Goal: Information Seeking & Learning: Learn about a topic

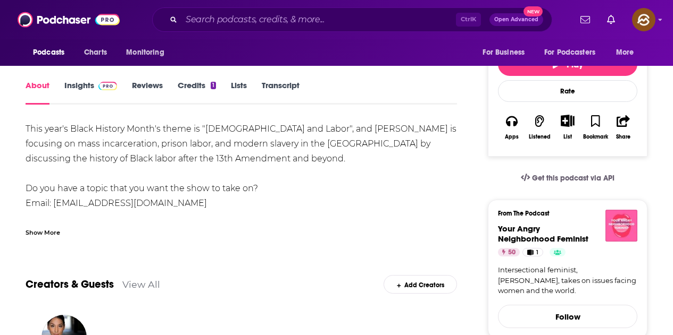
scroll to position [213, 0]
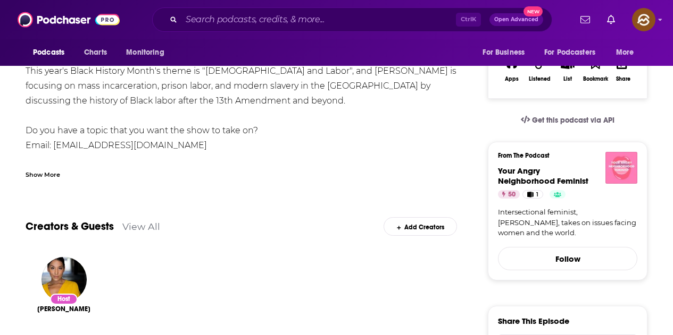
click at [614, 174] on img "Your Angry Neighborhood Feminist" at bounding box center [621, 168] width 32 height 32
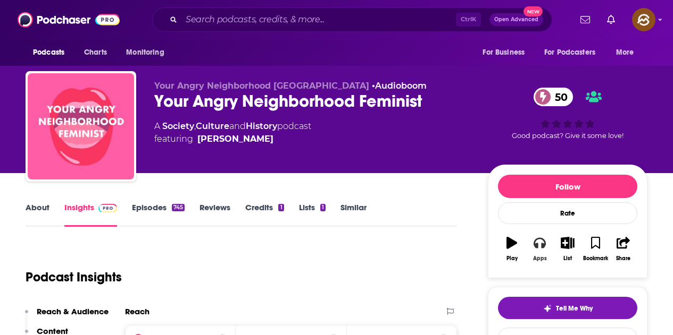
click at [541, 242] on icon "button" at bounding box center [539, 243] width 12 height 12
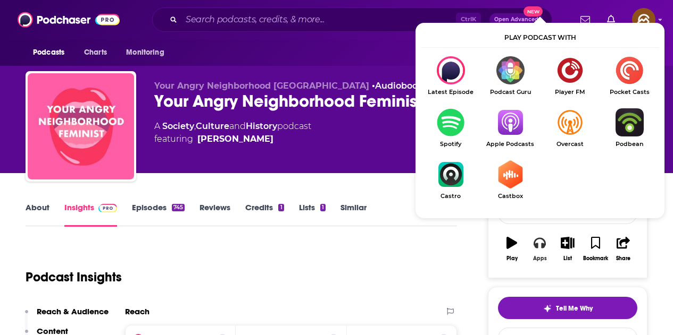
scroll to position [53, 0]
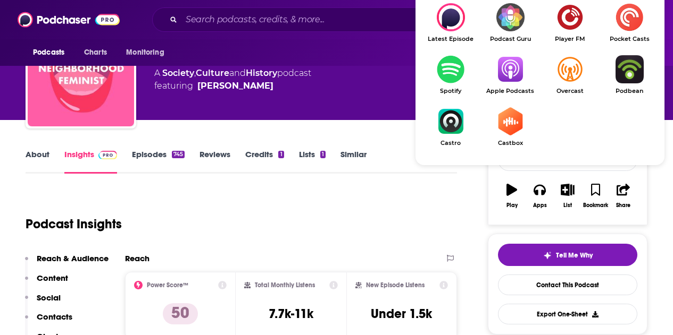
click at [507, 69] on img "Show Listen On dropdown" at bounding box center [510, 69] width 60 height 28
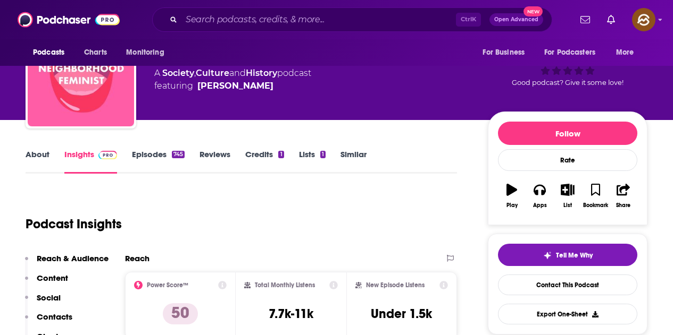
click at [163, 155] on link "Episodes 745" at bounding box center [158, 161] width 53 height 24
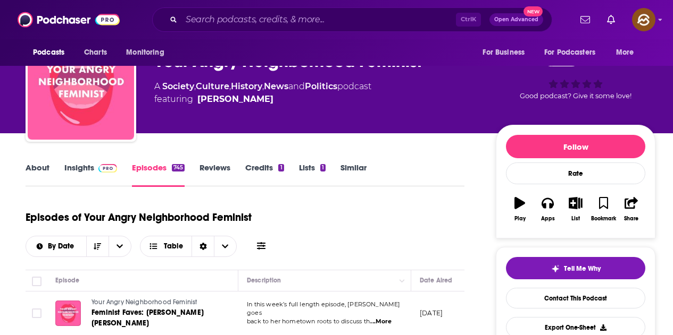
scroll to position [106, 0]
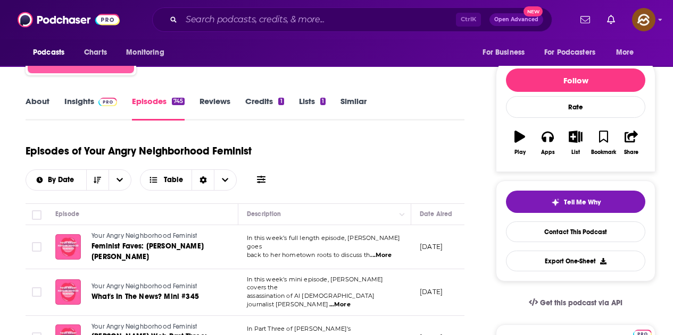
click at [264, 178] on icon at bounding box center [261, 179] width 9 height 7
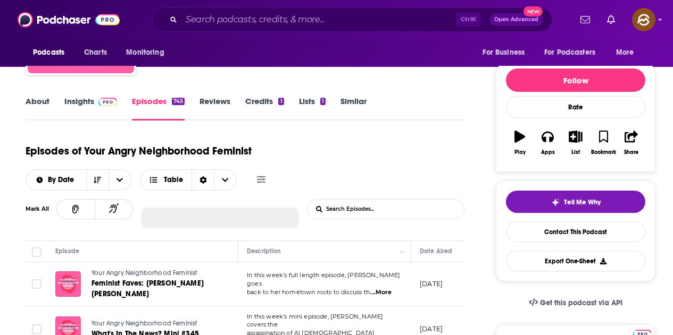
click at [335, 206] on input "List Search Input" at bounding box center [362, 209] width 111 height 19
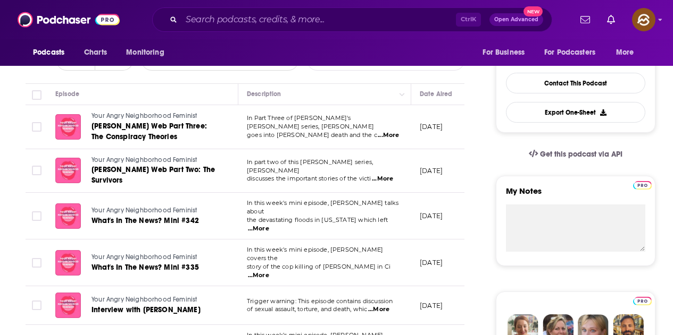
scroll to position [266, 0]
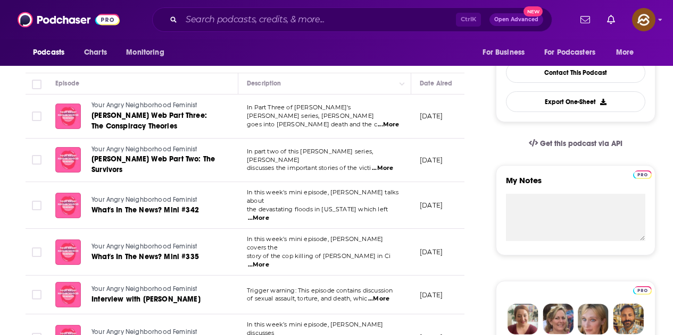
type input "social justice"
click at [387, 124] on span "...More" at bounding box center [387, 125] width 21 height 9
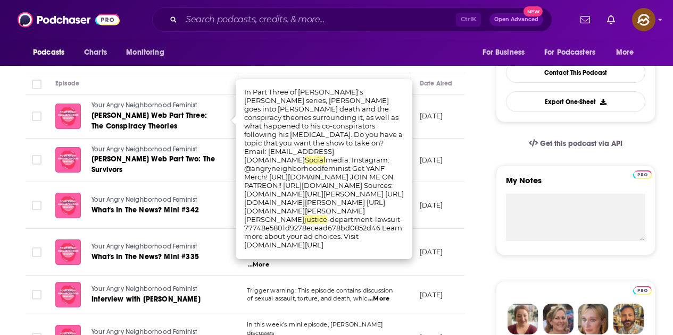
click at [437, 134] on td "August 11, 2025" at bounding box center [445, 117] width 69 height 44
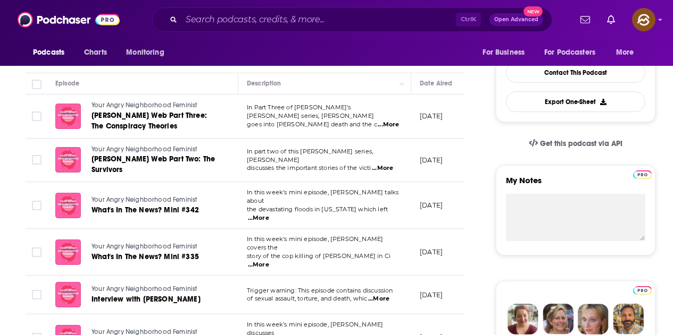
click at [386, 164] on span "...More" at bounding box center [382, 168] width 21 height 9
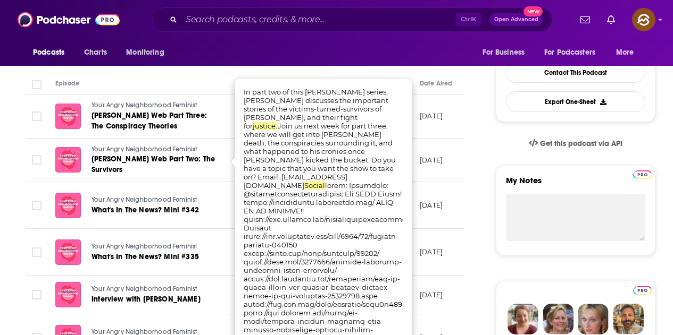
click at [438, 120] on p "August 11, 2025" at bounding box center [430, 116] width 23 height 9
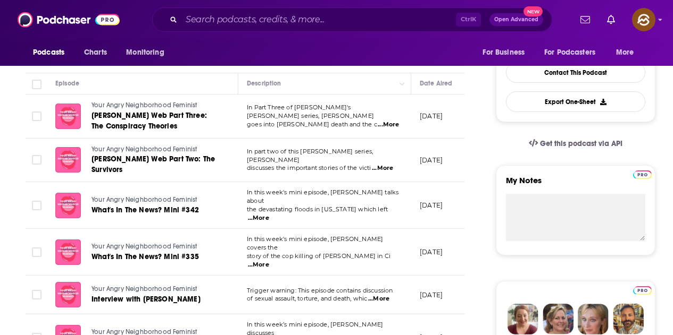
click at [269, 214] on span "...More" at bounding box center [258, 218] width 21 height 9
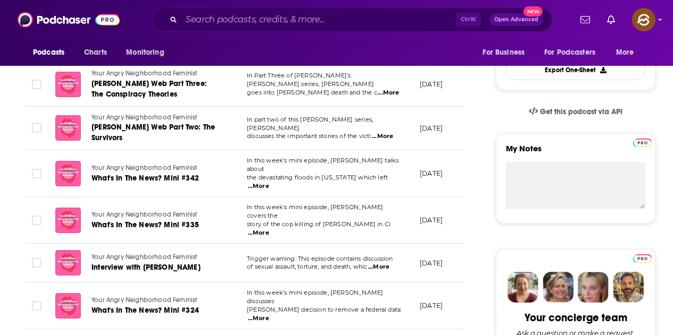
scroll to position [372, 0]
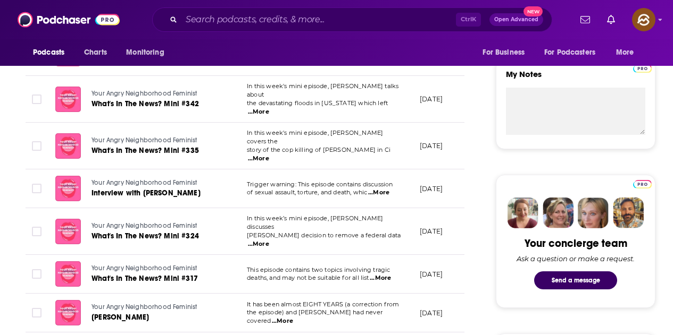
click at [269, 155] on span "...More" at bounding box center [258, 159] width 21 height 9
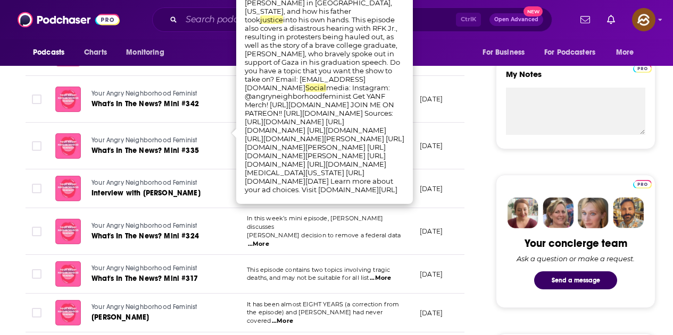
scroll to position [319, 0]
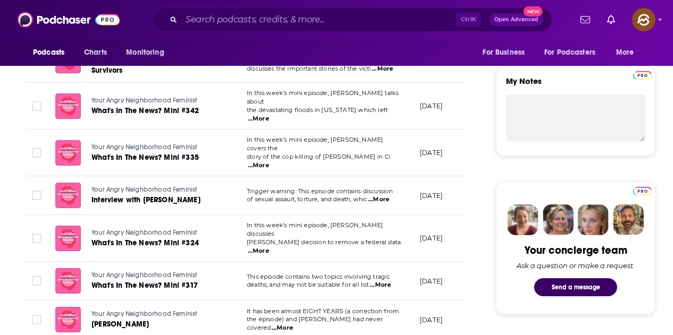
scroll to position [425, 0]
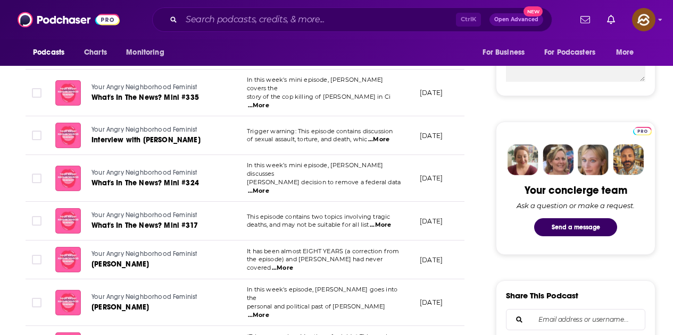
click at [379, 221] on span "...More" at bounding box center [379, 225] width 21 height 9
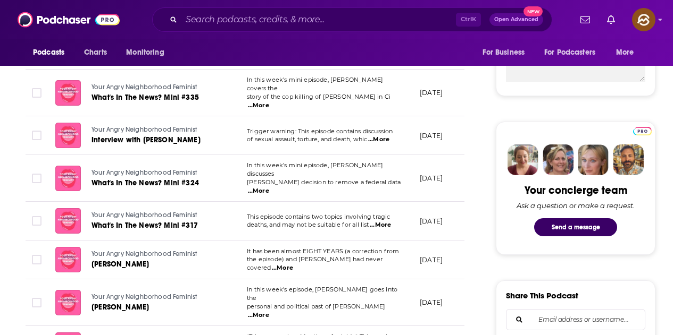
click at [383, 136] on span "...More" at bounding box center [378, 140] width 21 height 9
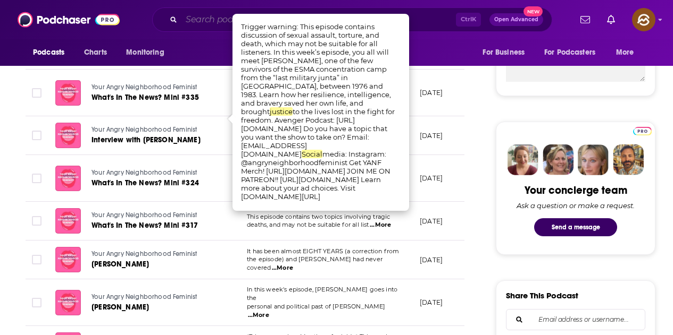
click at [424, 27] on input "Search podcasts, credits, & more..." at bounding box center [318, 19] width 274 height 17
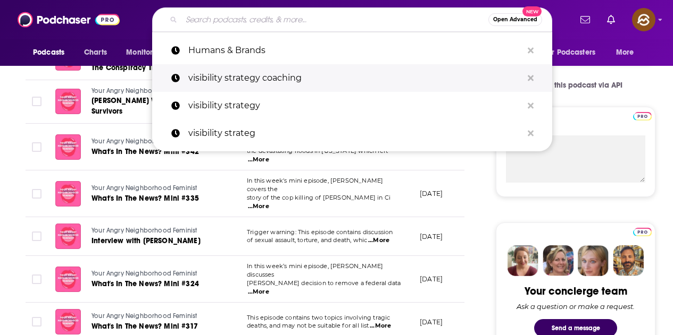
scroll to position [319, 0]
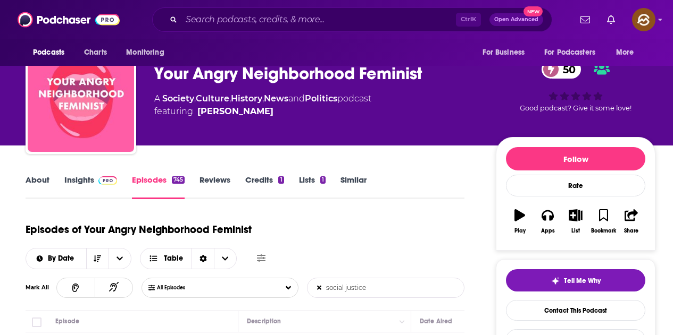
scroll to position [53, 0]
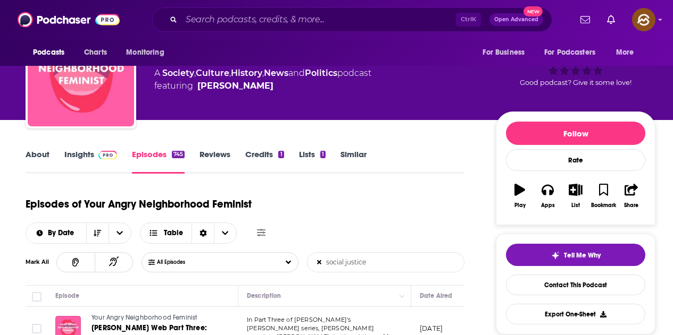
click at [263, 231] on icon at bounding box center [261, 232] width 9 height 7
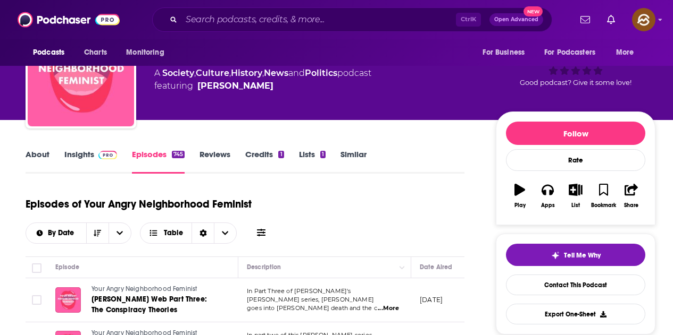
click at [261, 234] on icon at bounding box center [261, 233] width 9 height 9
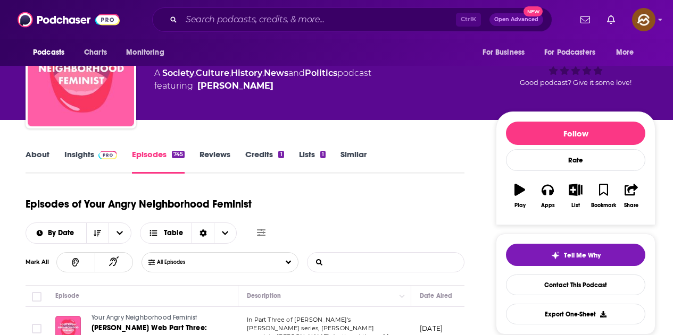
click at [332, 260] on input "List Search Input" at bounding box center [362, 262] width 111 height 19
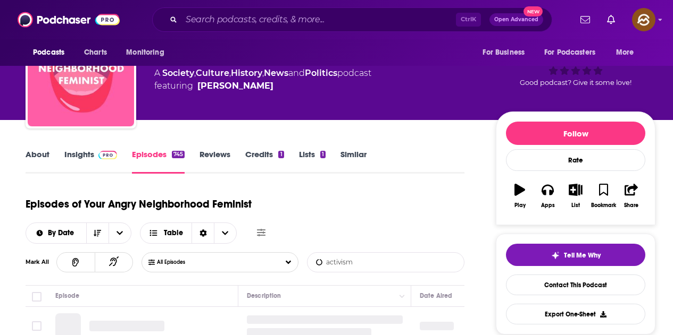
type input "activism"
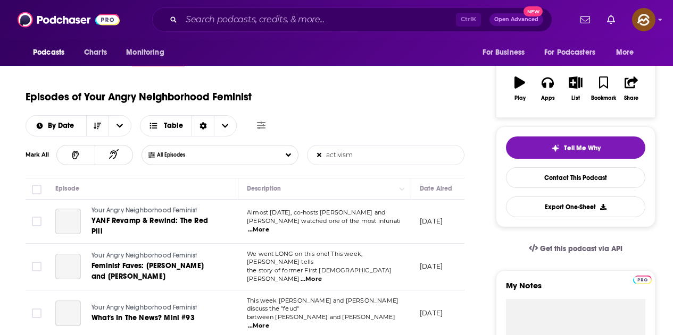
scroll to position [213, 0]
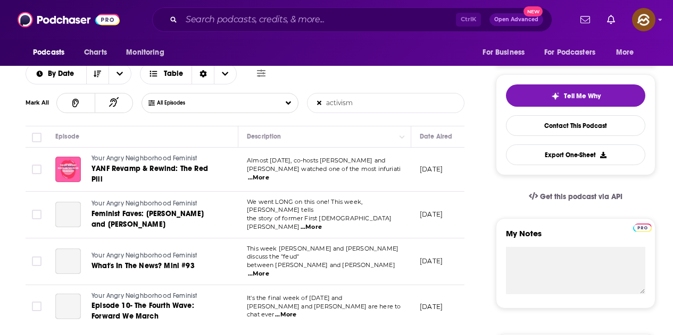
click at [269, 174] on span "...More" at bounding box center [258, 178] width 21 height 9
click at [322, 223] on span "...More" at bounding box center [310, 227] width 21 height 9
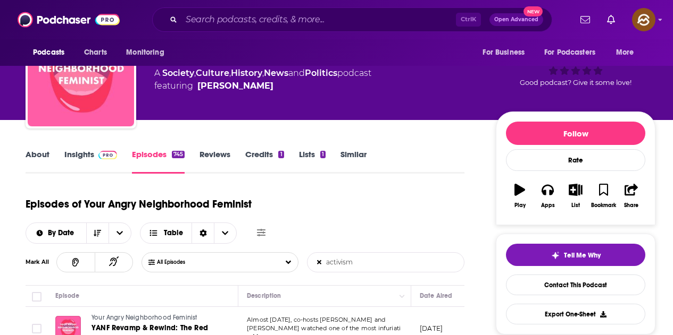
scroll to position [0, 0]
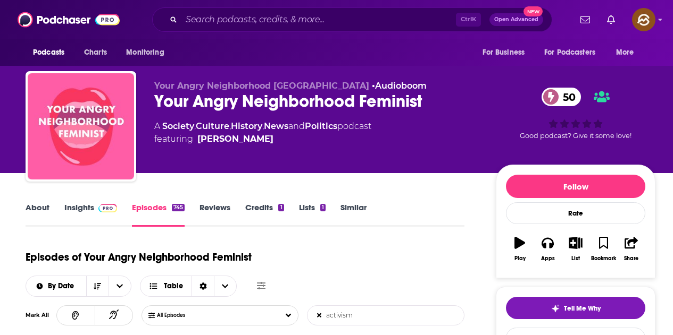
click at [90, 209] on link "Insights" at bounding box center [90, 215] width 53 height 24
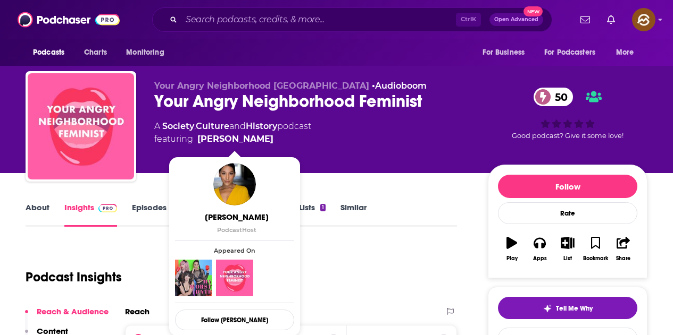
drag, startPoint x: 281, startPoint y: 141, endPoint x: 271, endPoint y: 141, distance: 10.1
click at [271, 141] on span "featuring Keegan Winfield" at bounding box center [232, 139] width 157 height 13
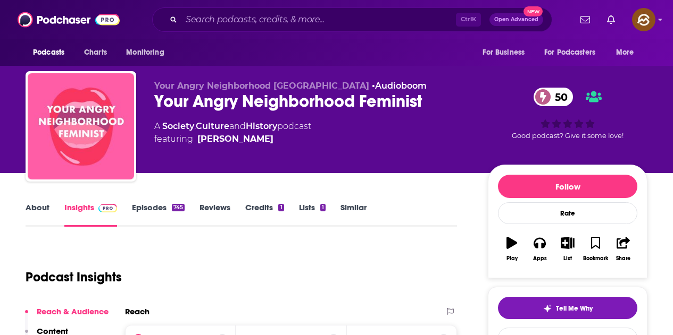
click at [350, 138] on div "A Society , Culture and History podcast featuring Keegan Winfield" at bounding box center [312, 133] width 316 height 26
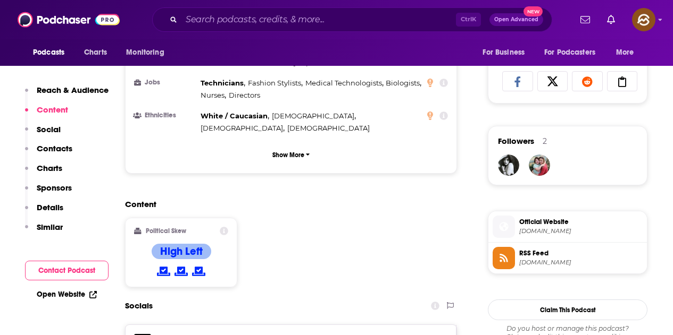
scroll to position [851, 0]
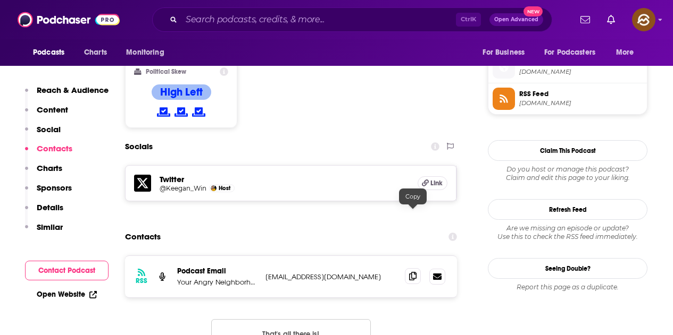
click at [408, 268] on span at bounding box center [413, 276] width 16 height 16
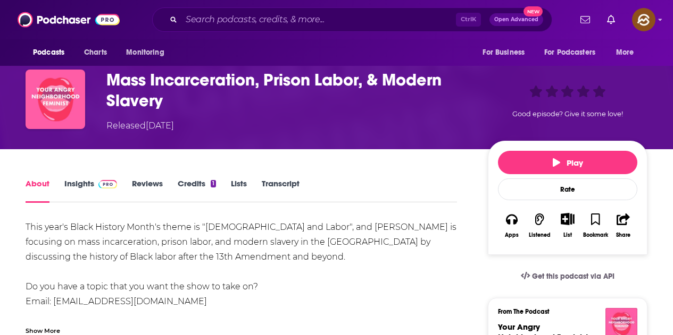
scroll to position [106, 0]
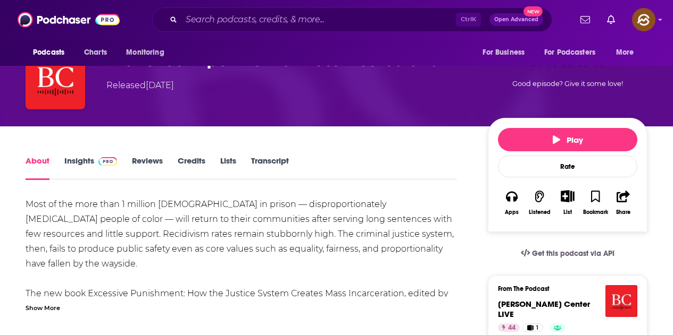
scroll to position [159, 0]
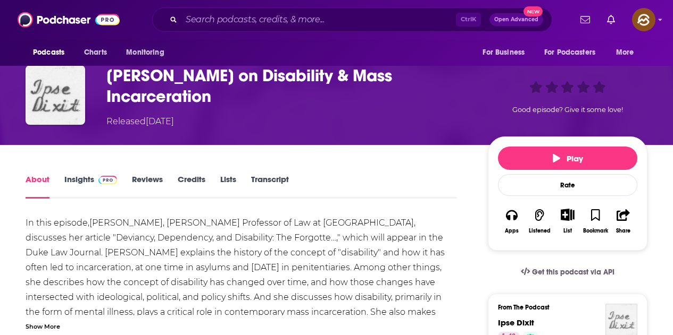
scroll to position [53, 0]
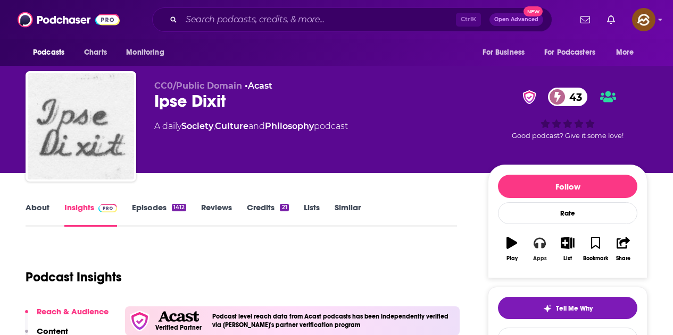
click at [536, 245] on icon "button" at bounding box center [539, 243] width 12 height 11
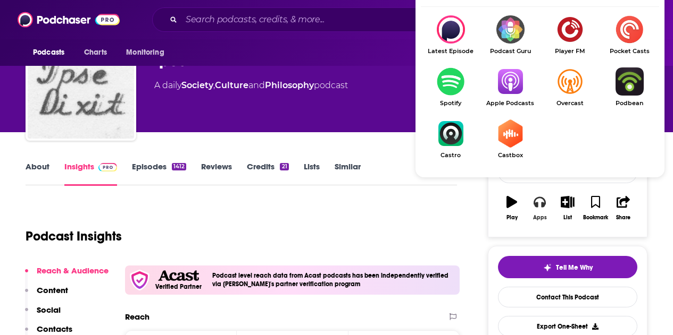
scroll to position [53, 0]
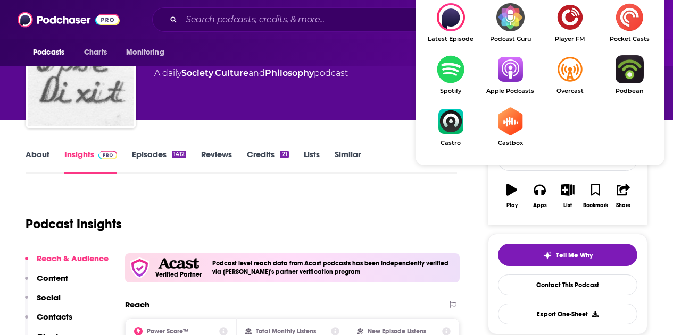
click at [516, 79] on img "Show Listen On dropdown" at bounding box center [510, 69] width 60 height 28
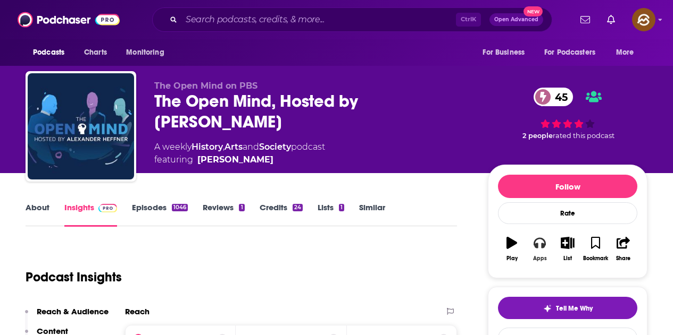
click at [544, 243] on icon "button" at bounding box center [539, 243] width 12 height 11
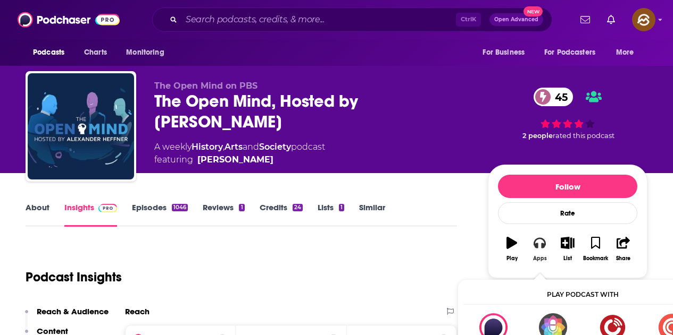
scroll to position [53, 0]
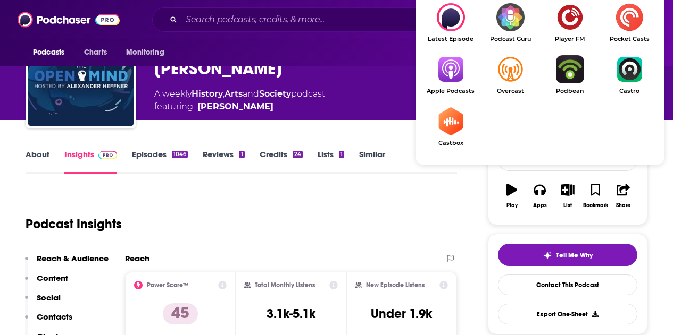
click at [452, 84] on link "Apple Podcasts" at bounding box center [451, 74] width 60 height 39
